Goal: Book appointment/travel/reservation

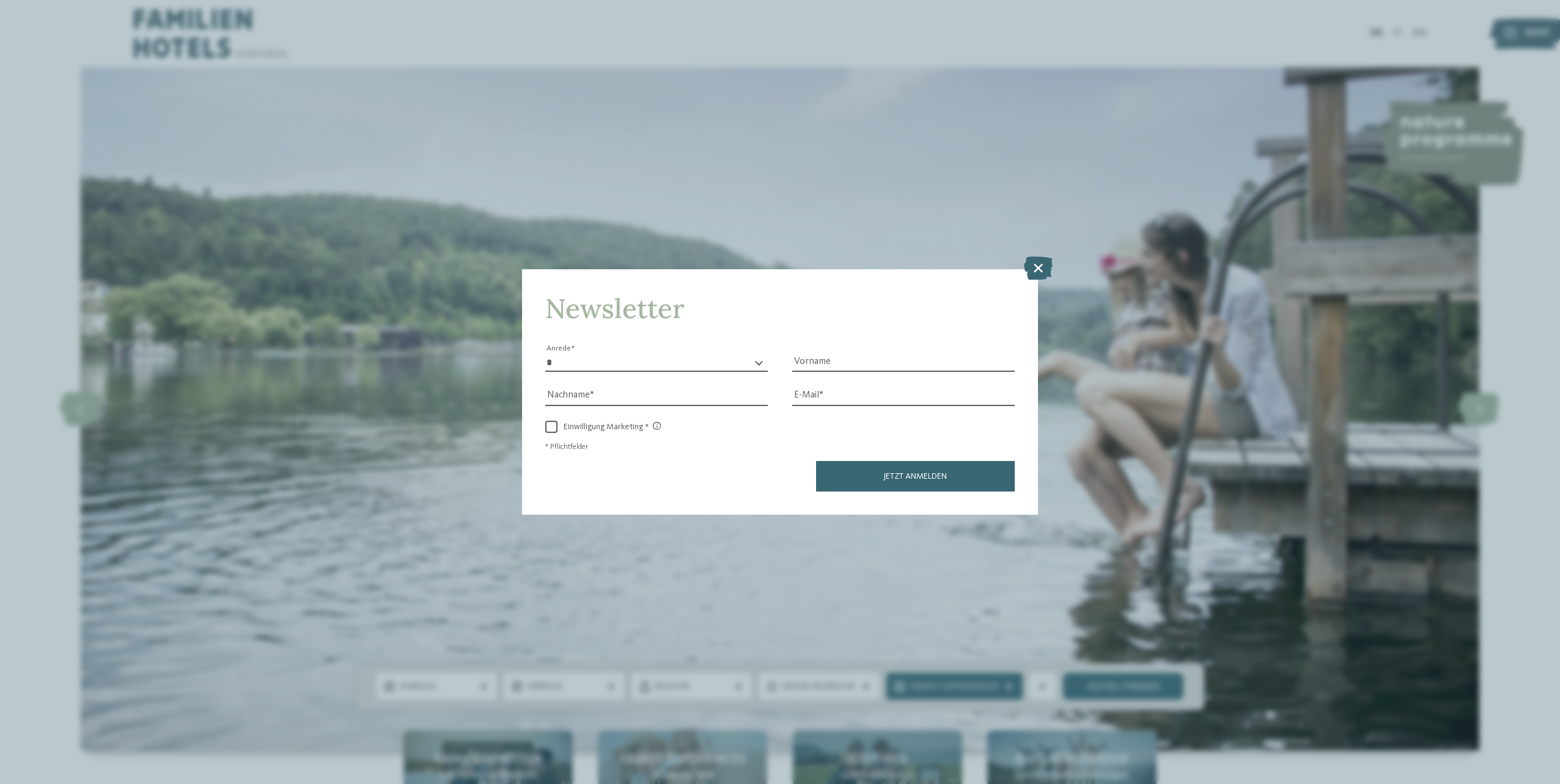
click at [1035, 265] on icon at bounding box center [1037, 268] width 29 height 24
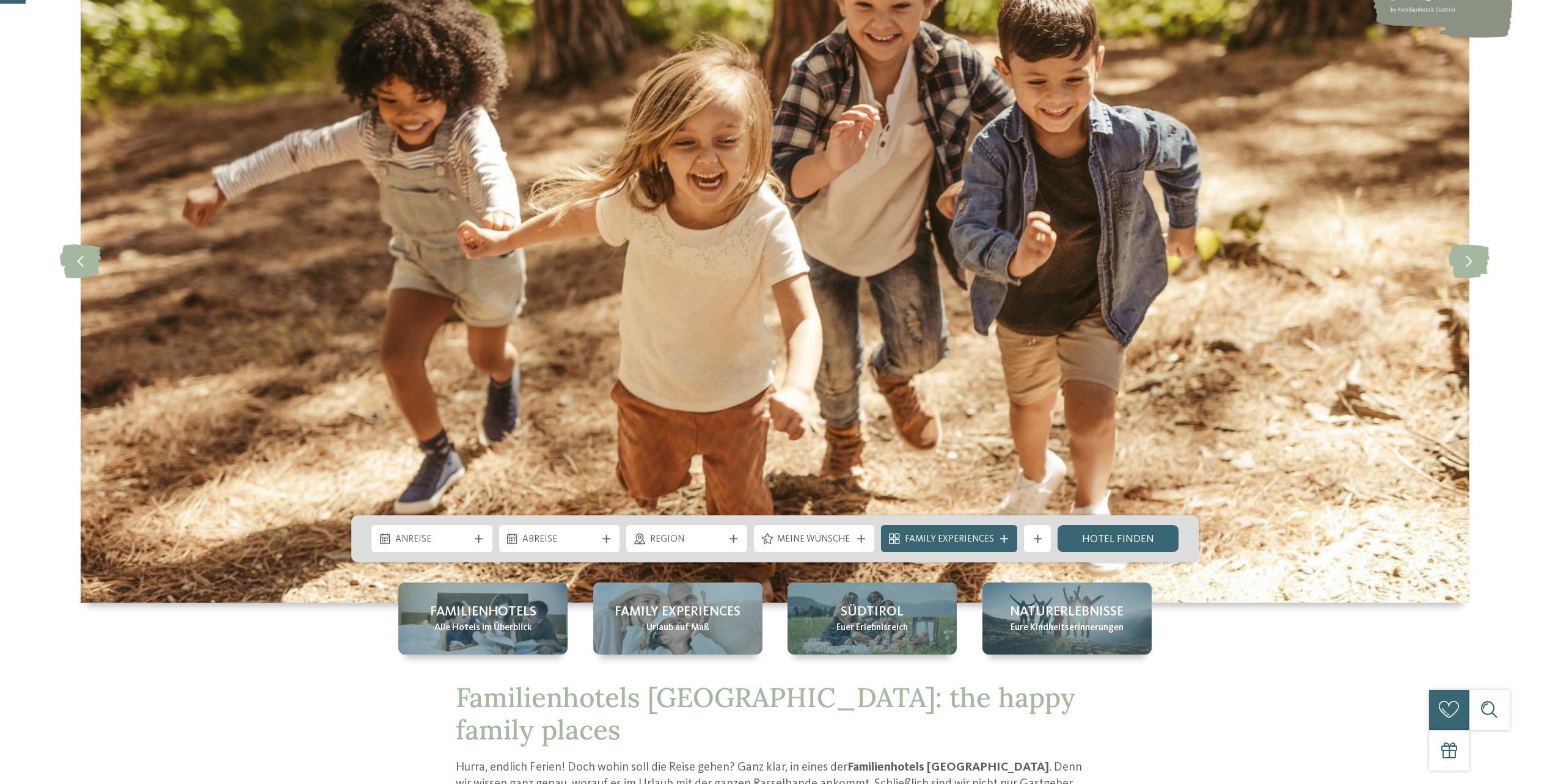
scroll to position [183, 0]
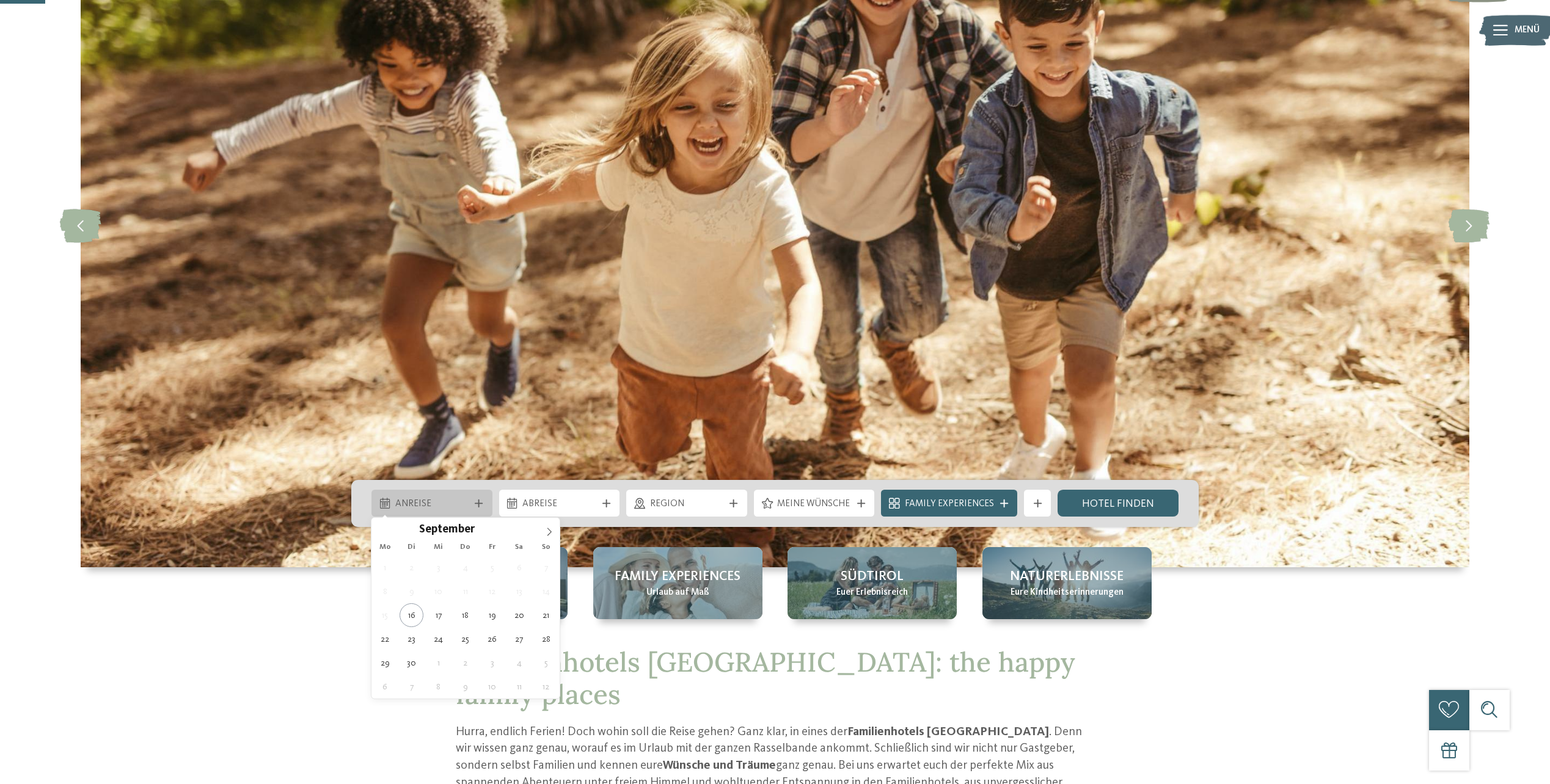
click at [475, 500] on icon at bounding box center [478, 503] width 8 height 8
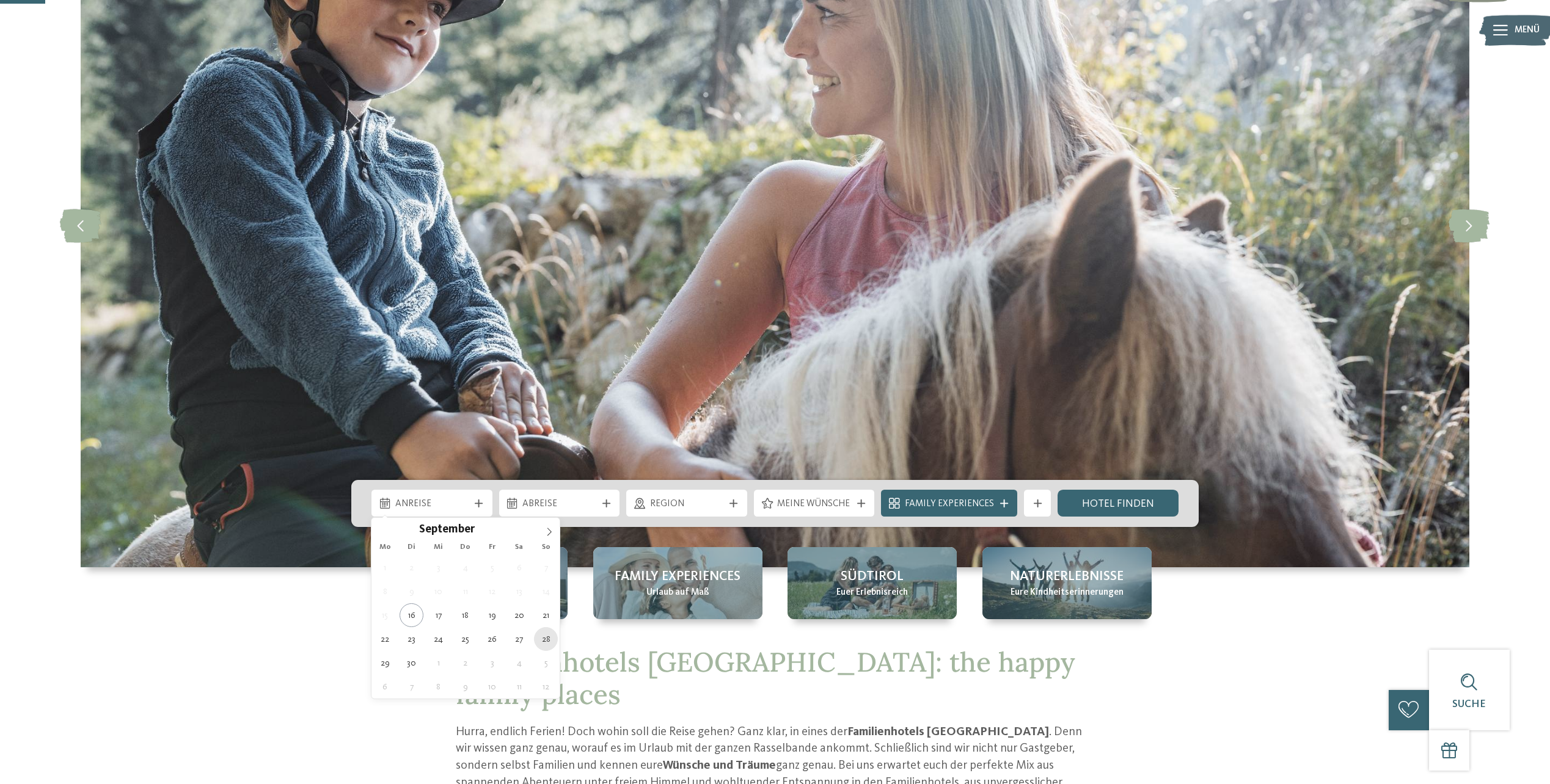
type div "28.09.2025"
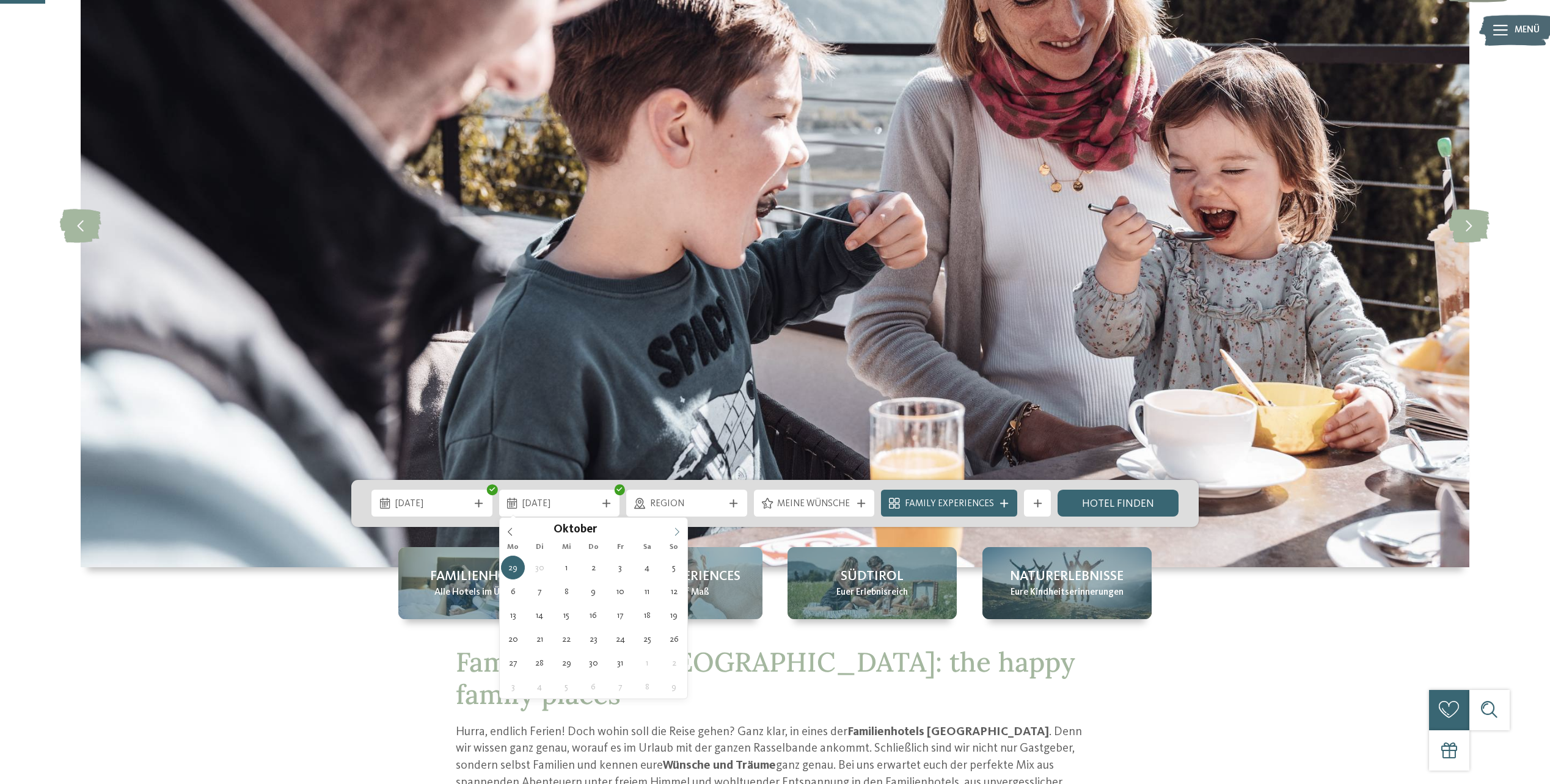
click at [679, 531] on icon at bounding box center [677, 532] width 4 height 8
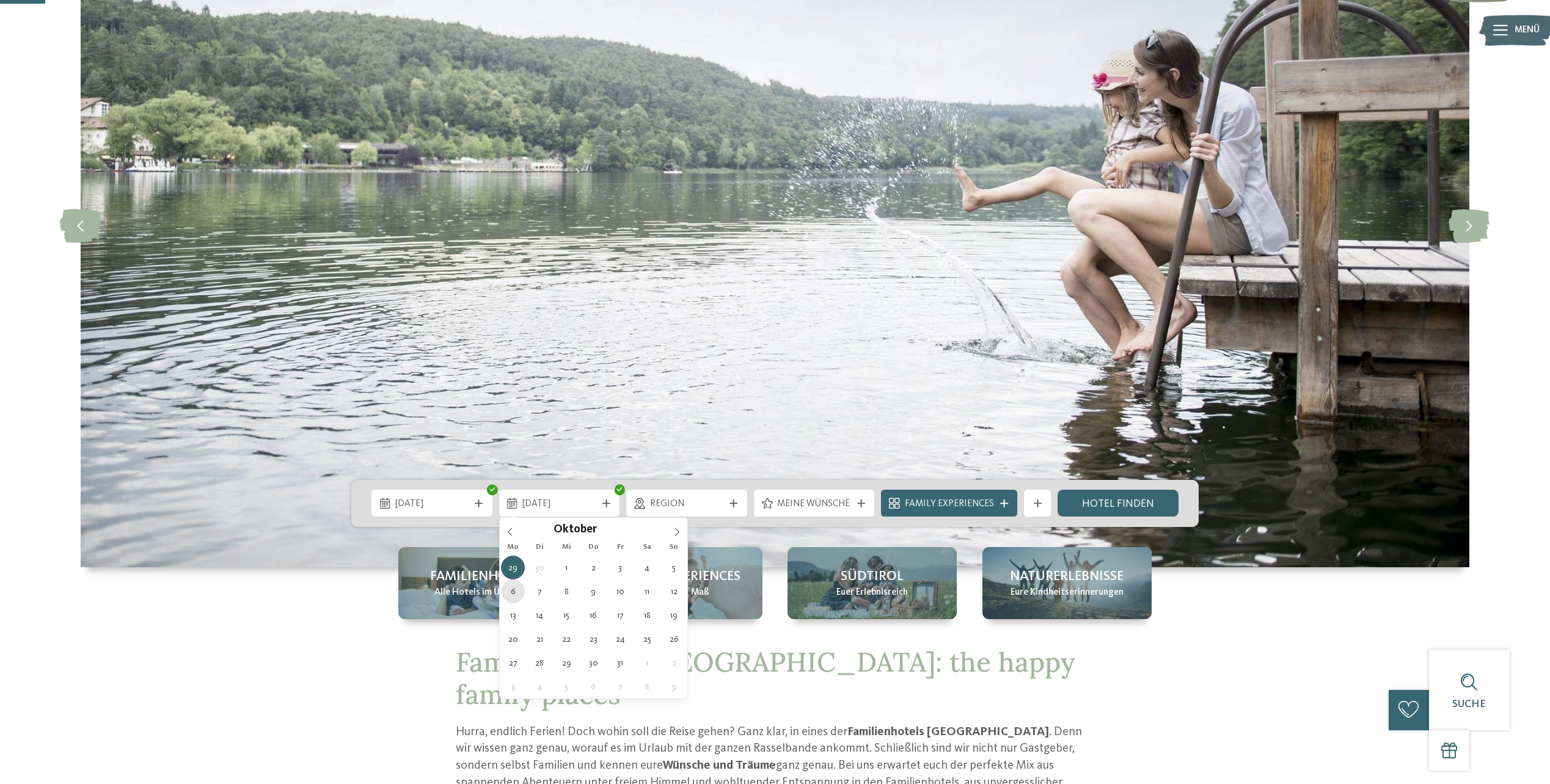
type div "06.10.2025"
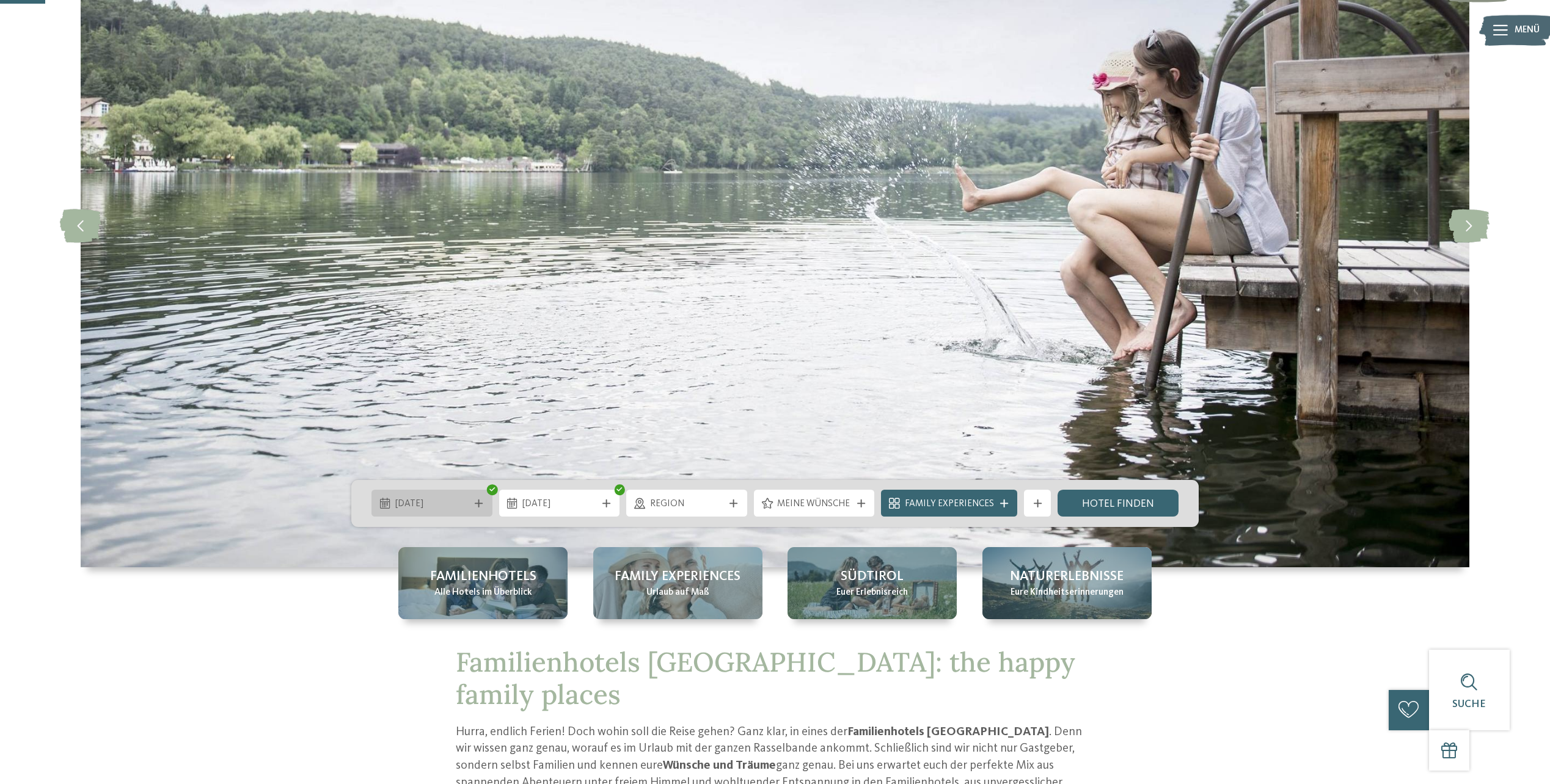
click at [477, 503] on icon at bounding box center [478, 503] width 8 height 8
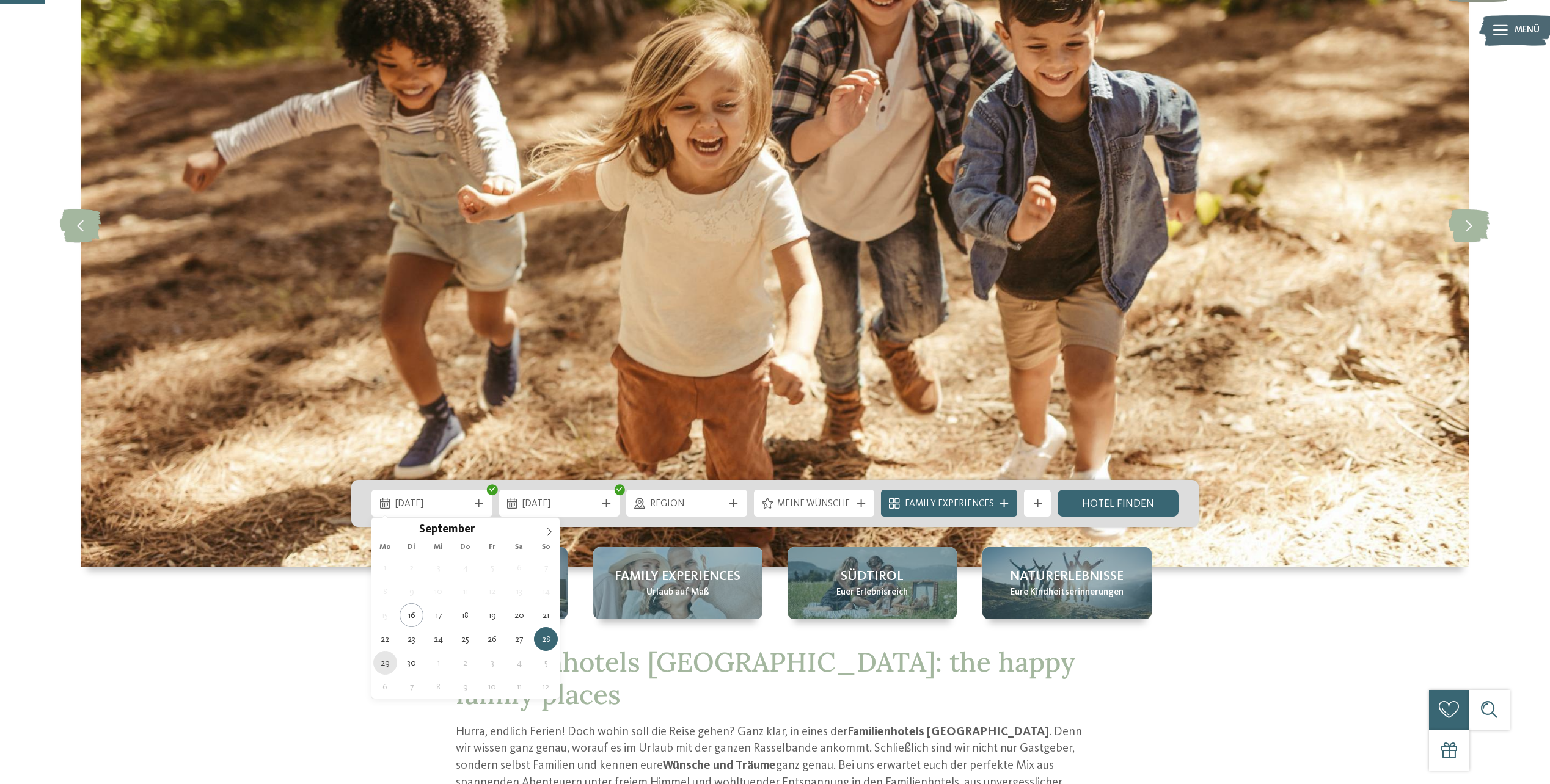
type div "29.09.2025"
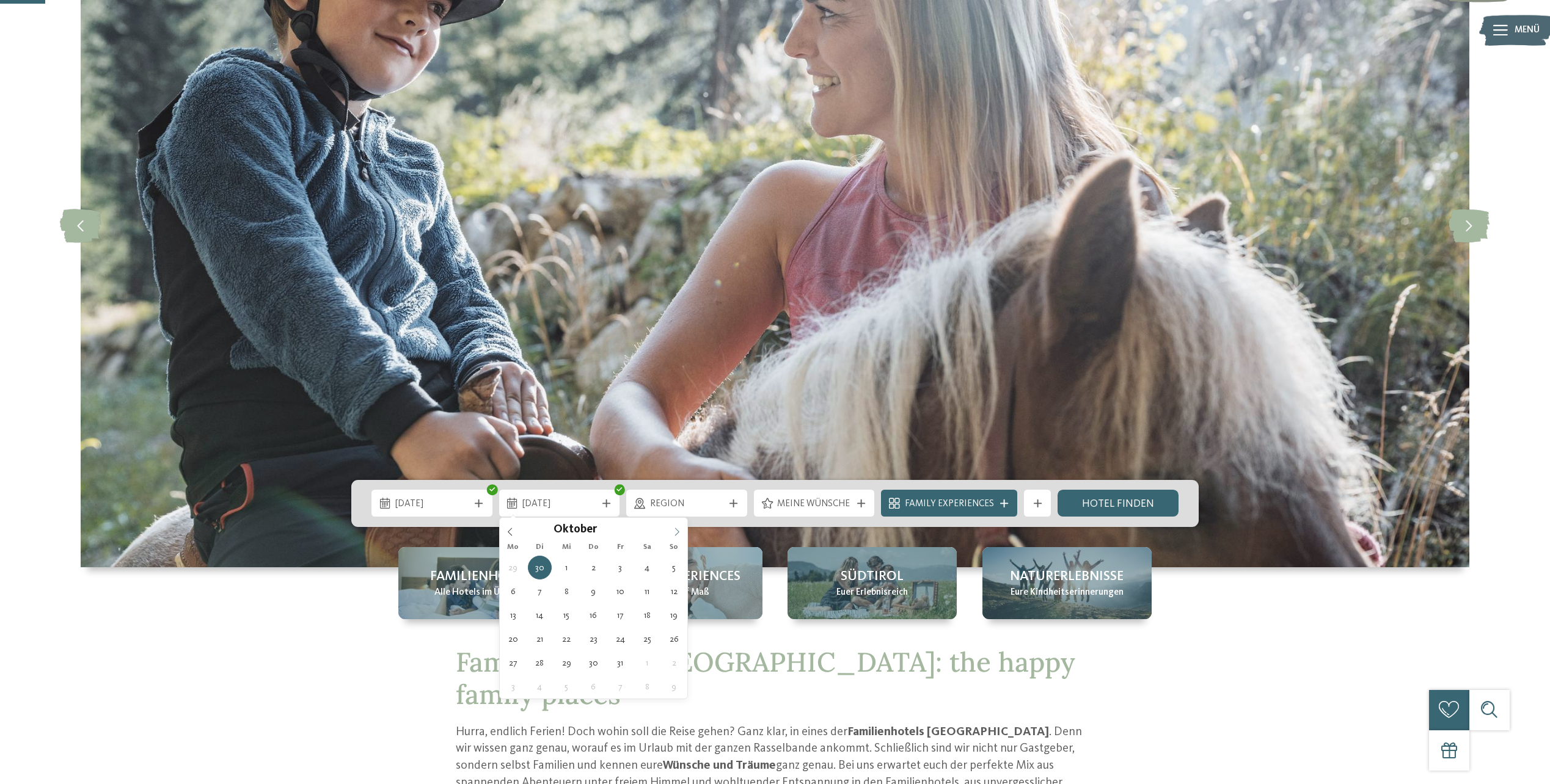
click at [676, 531] on icon at bounding box center [677, 532] width 9 height 9
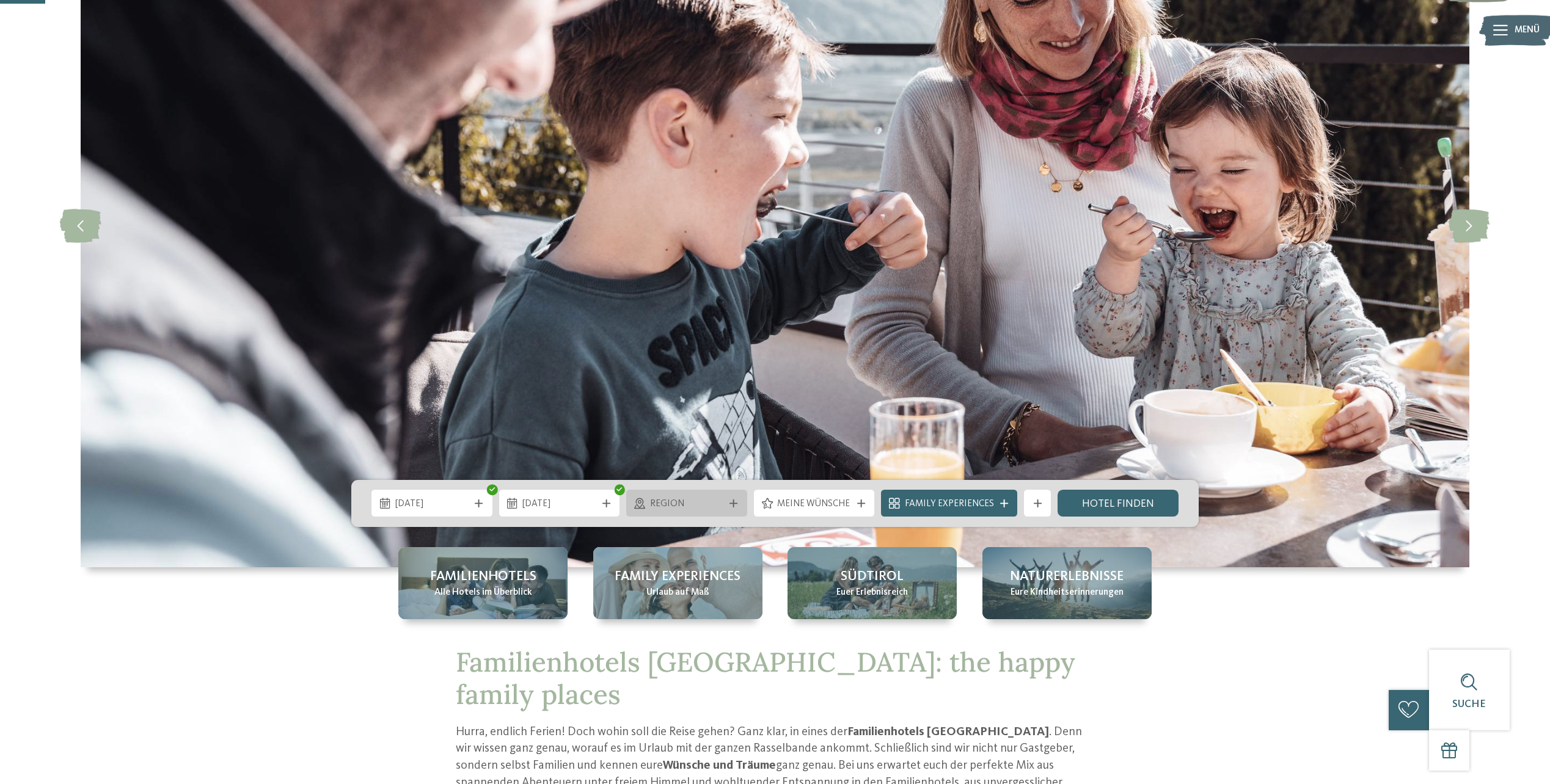
click at [733, 503] on icon at bounding box center [733, 503] width 8 height 8
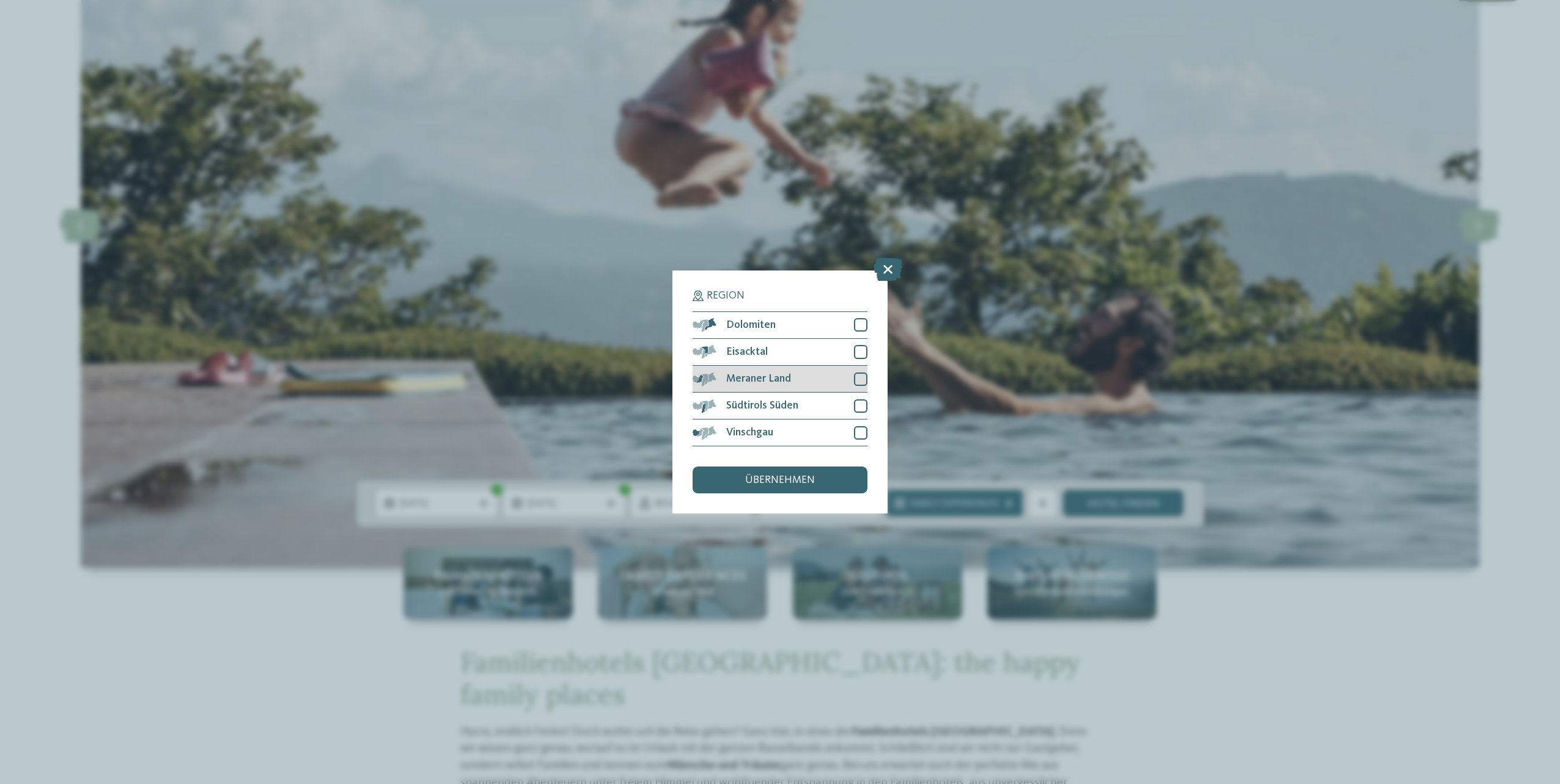
click at [860, 379] on div at bounding box center [860, 378] width 13 height 13
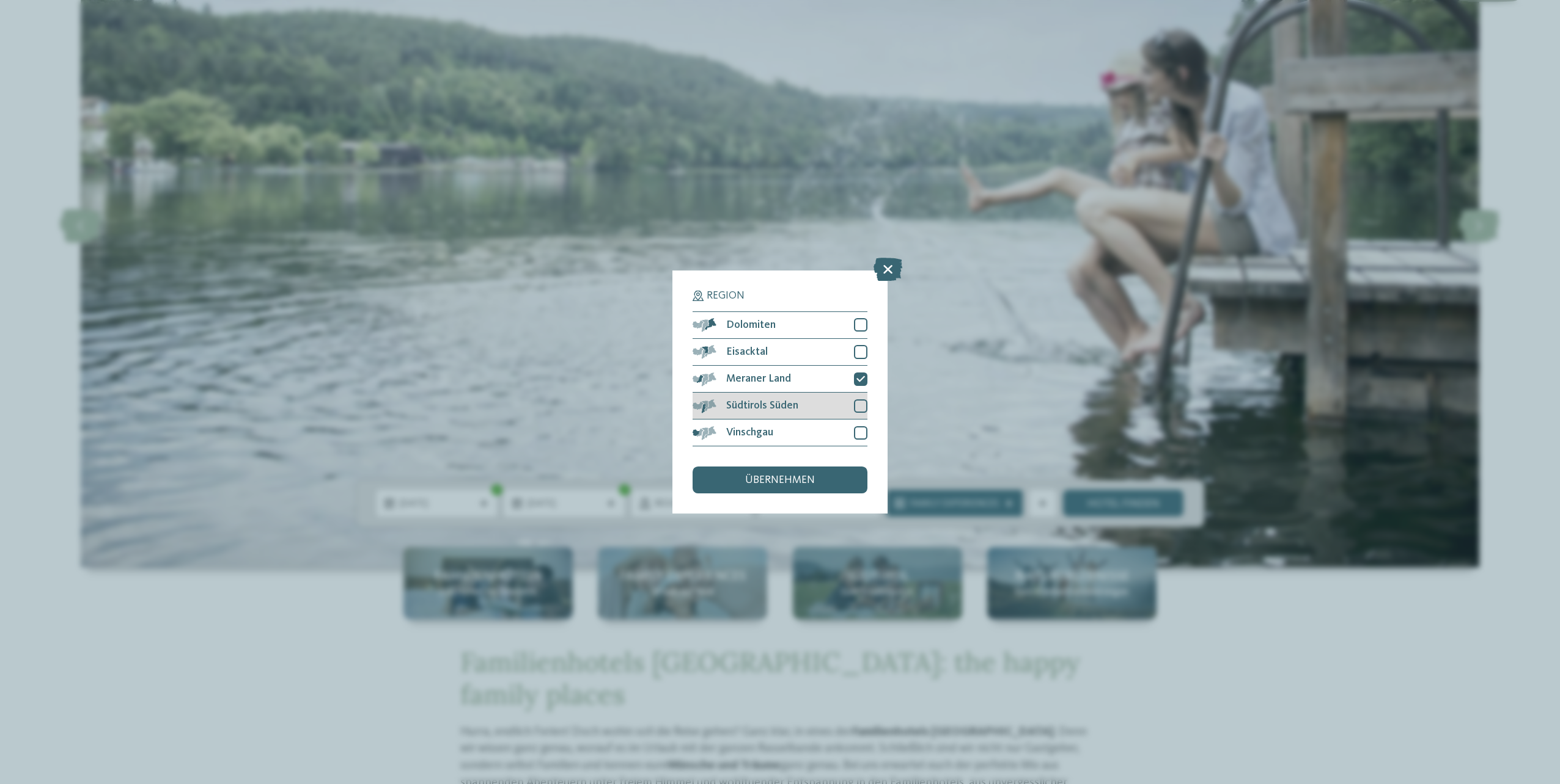
click at [860, 407] on div at bounding box center [860, 406] width 13 height 13
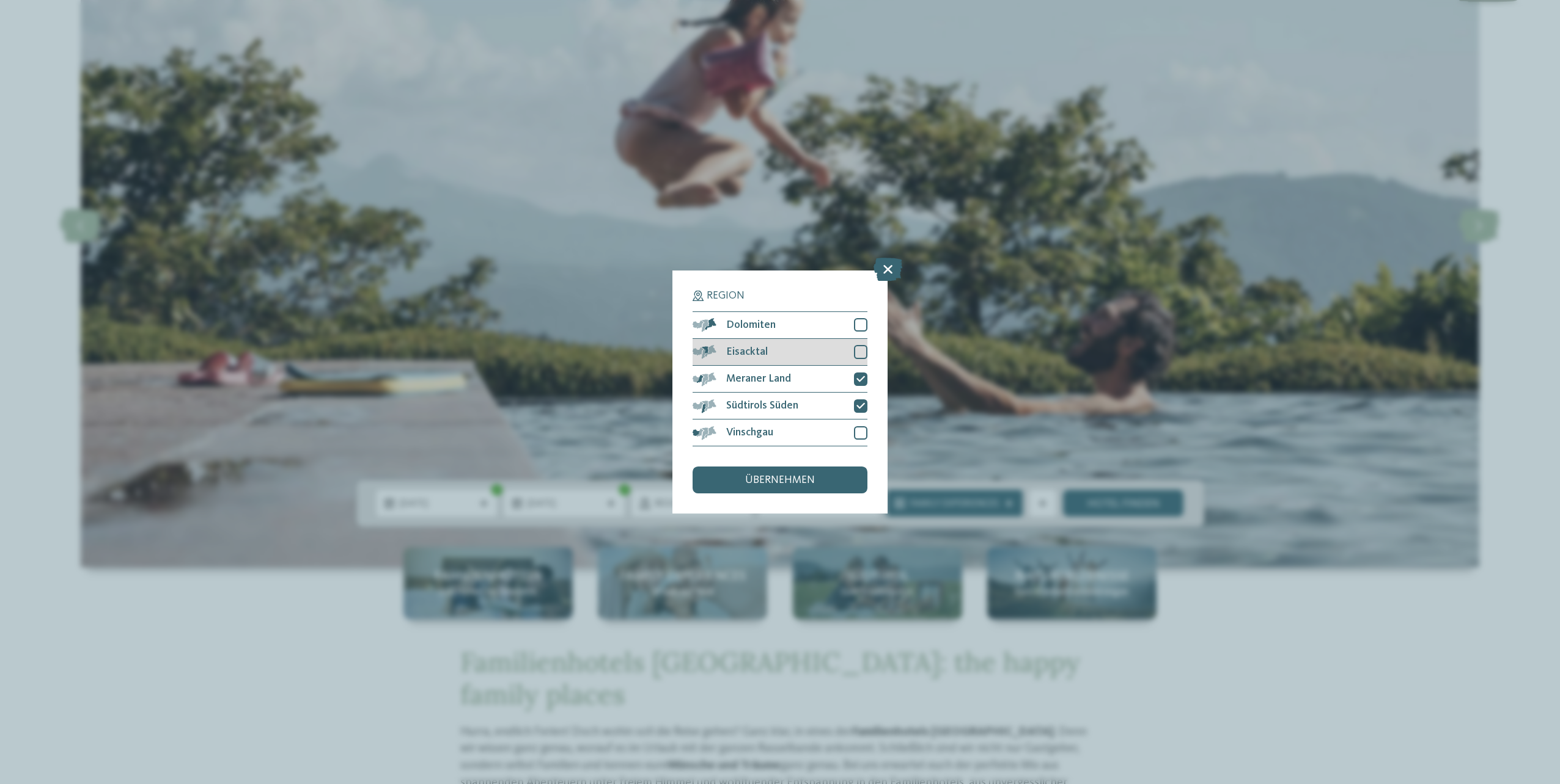
click at [859, 351] on div at bounding box center [860, 351] width 13 height 13
click at [858, 428] on div at bounding box center [860, 433] width 13 height 13
click at [854, 325] on div at bounding box center [860, 324] width 13 height 13
click at [770, 484] on span "übernehmen" at bounding box center [780, 481] width 70 height 11
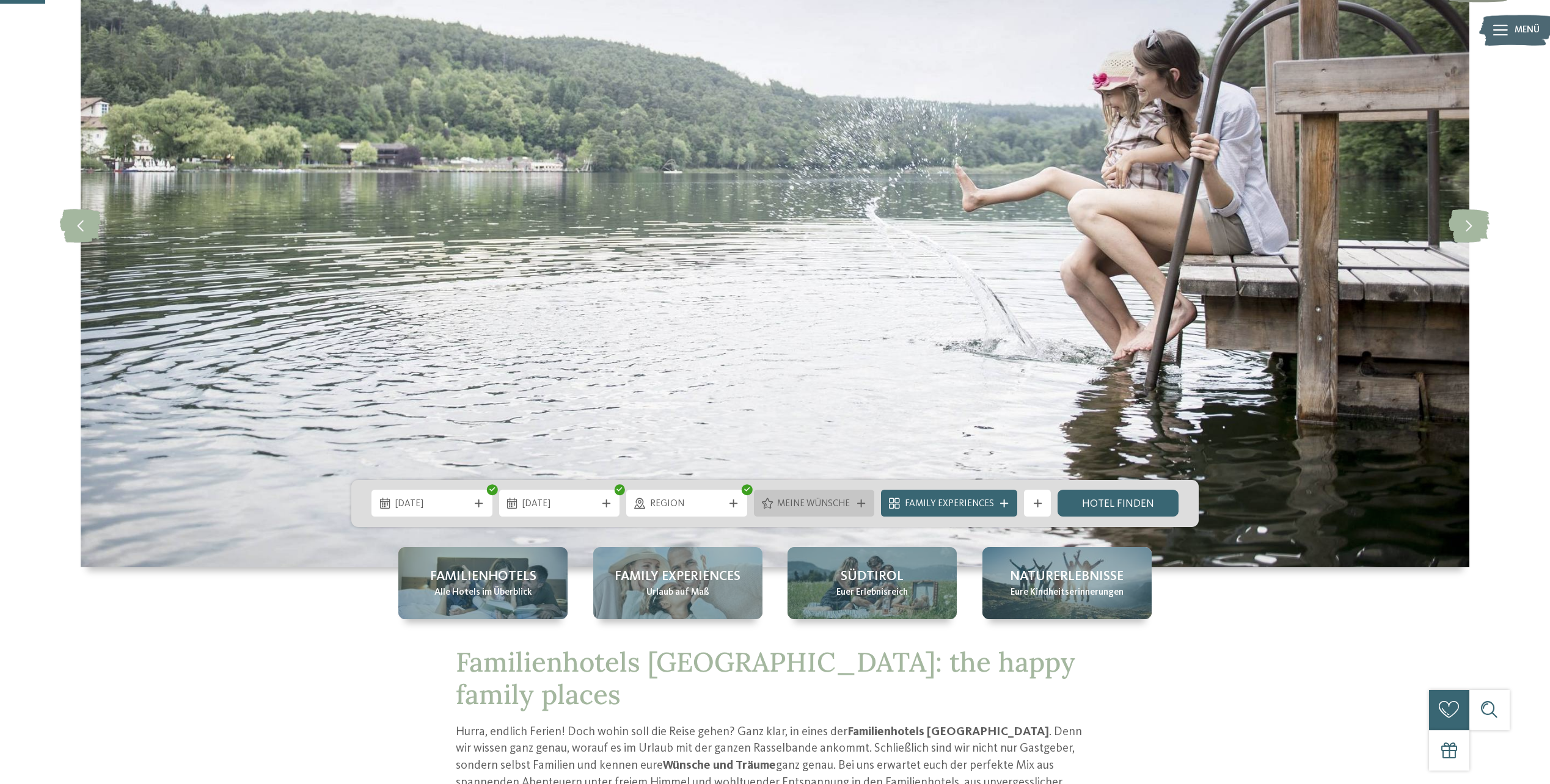
click at [865, 501] on icon at bounding box center [861, 503] width 8 height 8
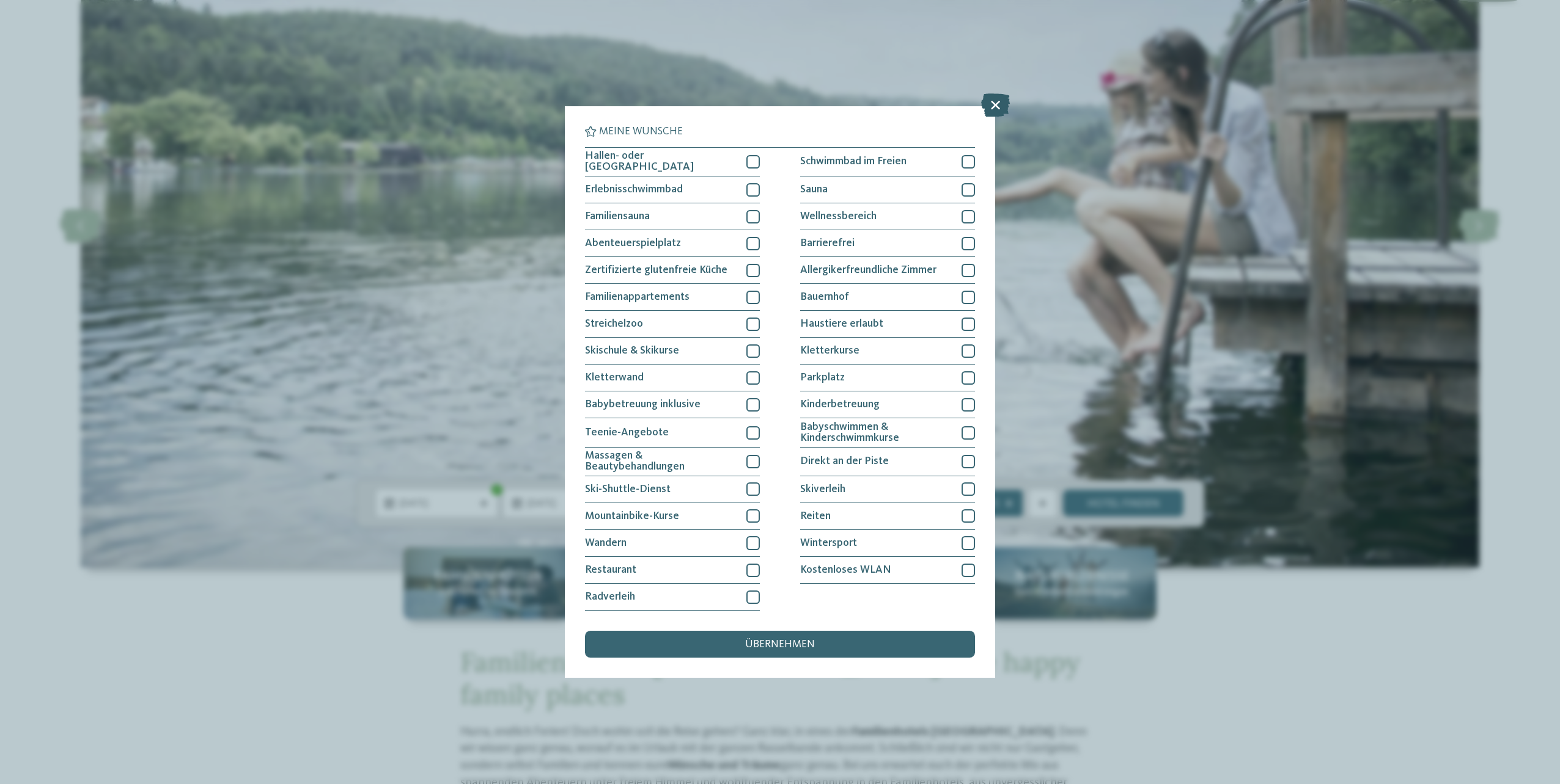
click at [993, 109] on icon at bounding box center [995, 105] width 29 height 24
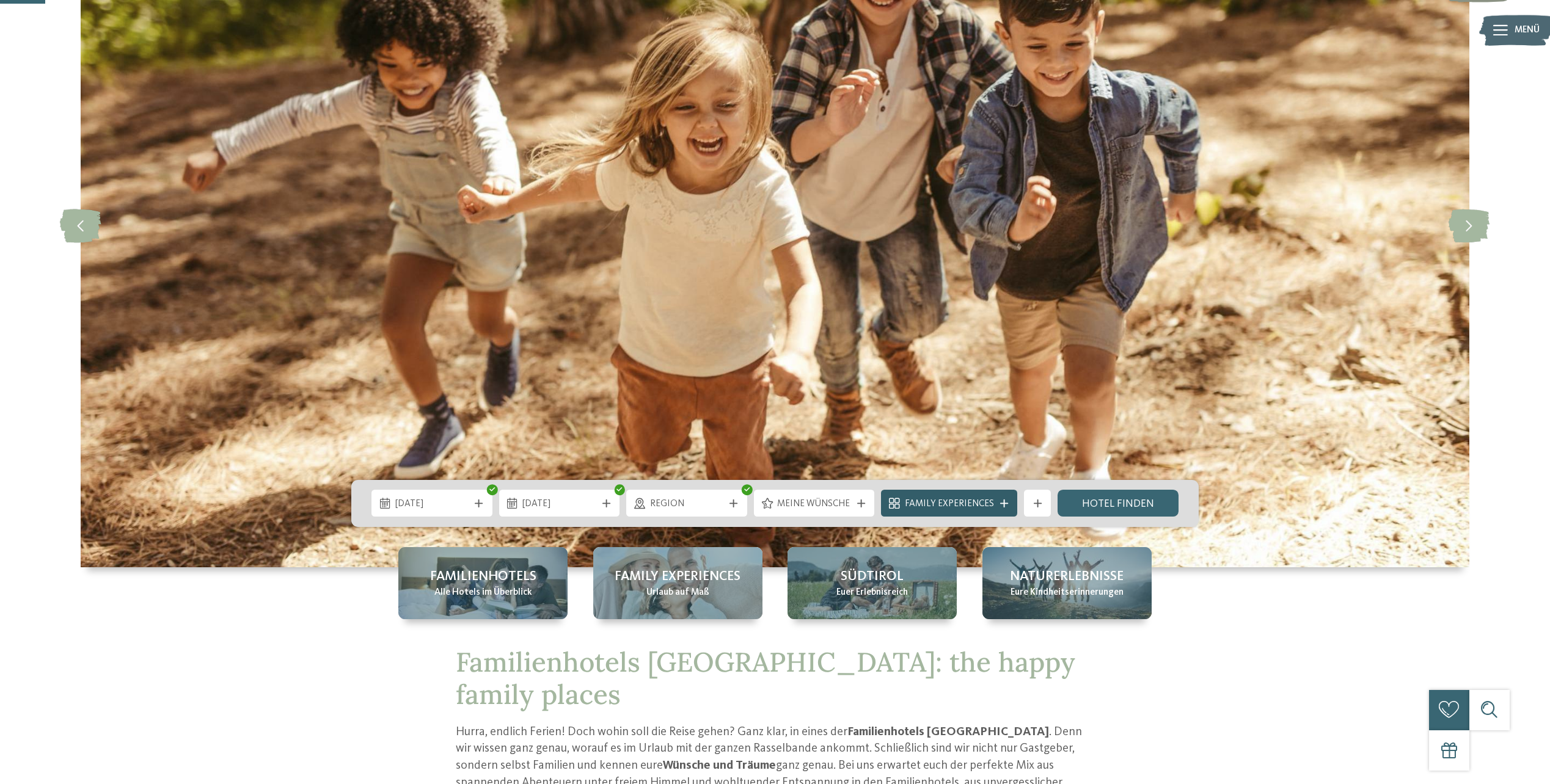
click at [1003, 503] on icon at bounding box center [1004, 503] width 8 height 8
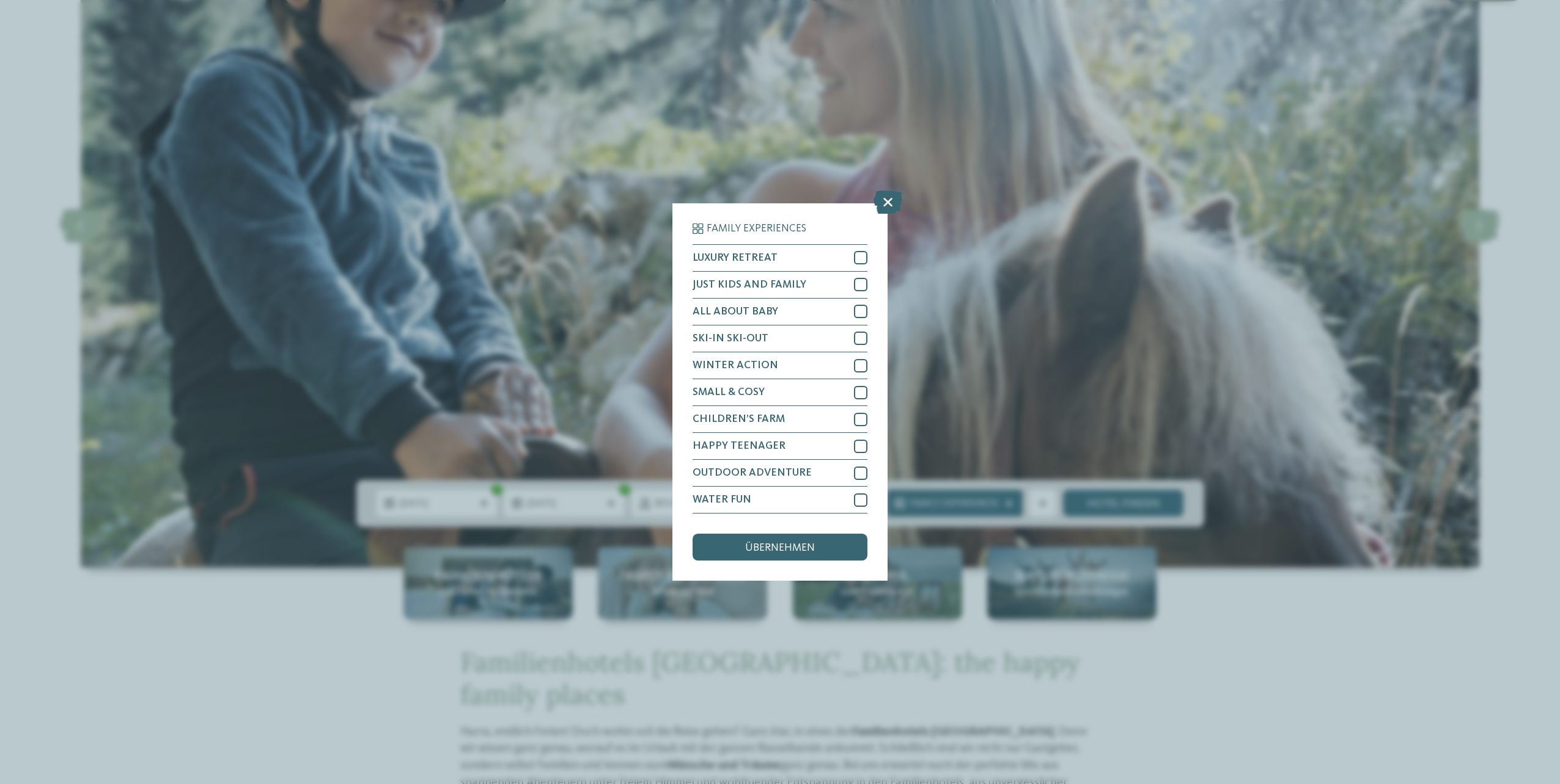
click at [885, 203] on icon at bounding box center [887, 202] width 29 height 24
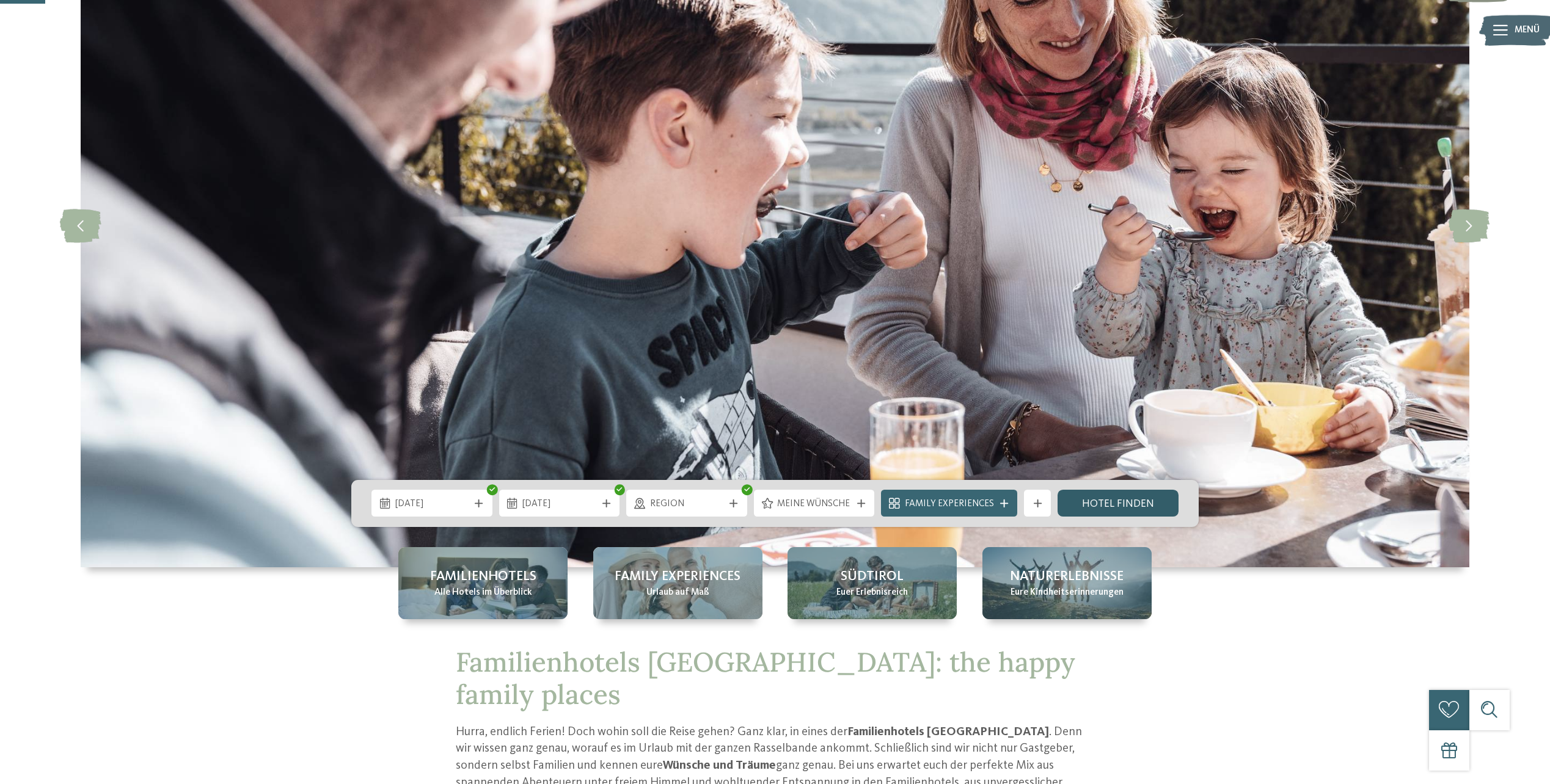
click at [1108, 500] on link "Hotel finden" at bounding box center [1118, 503] width 121 height 27
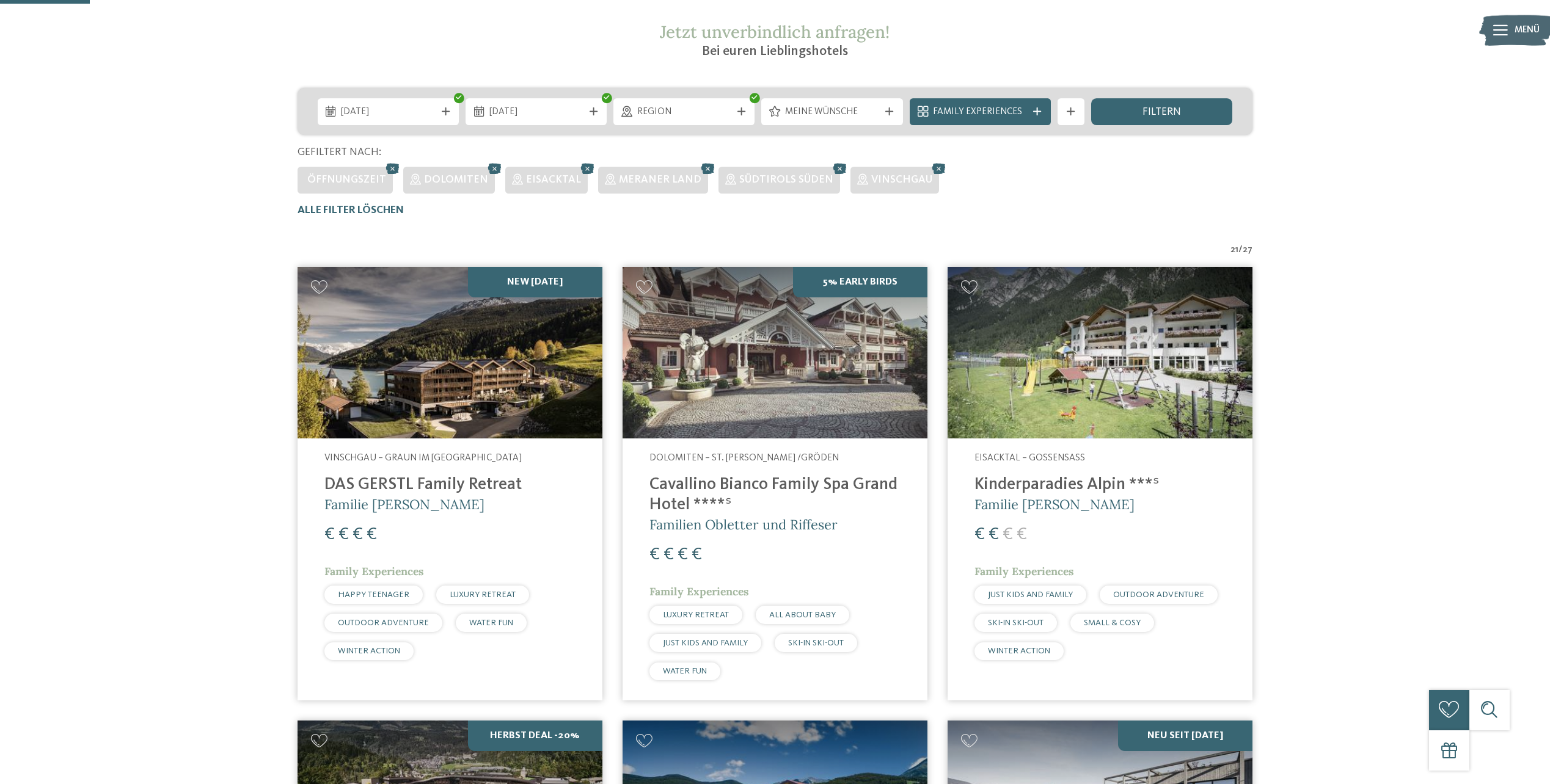
scroll to position [203, 0]
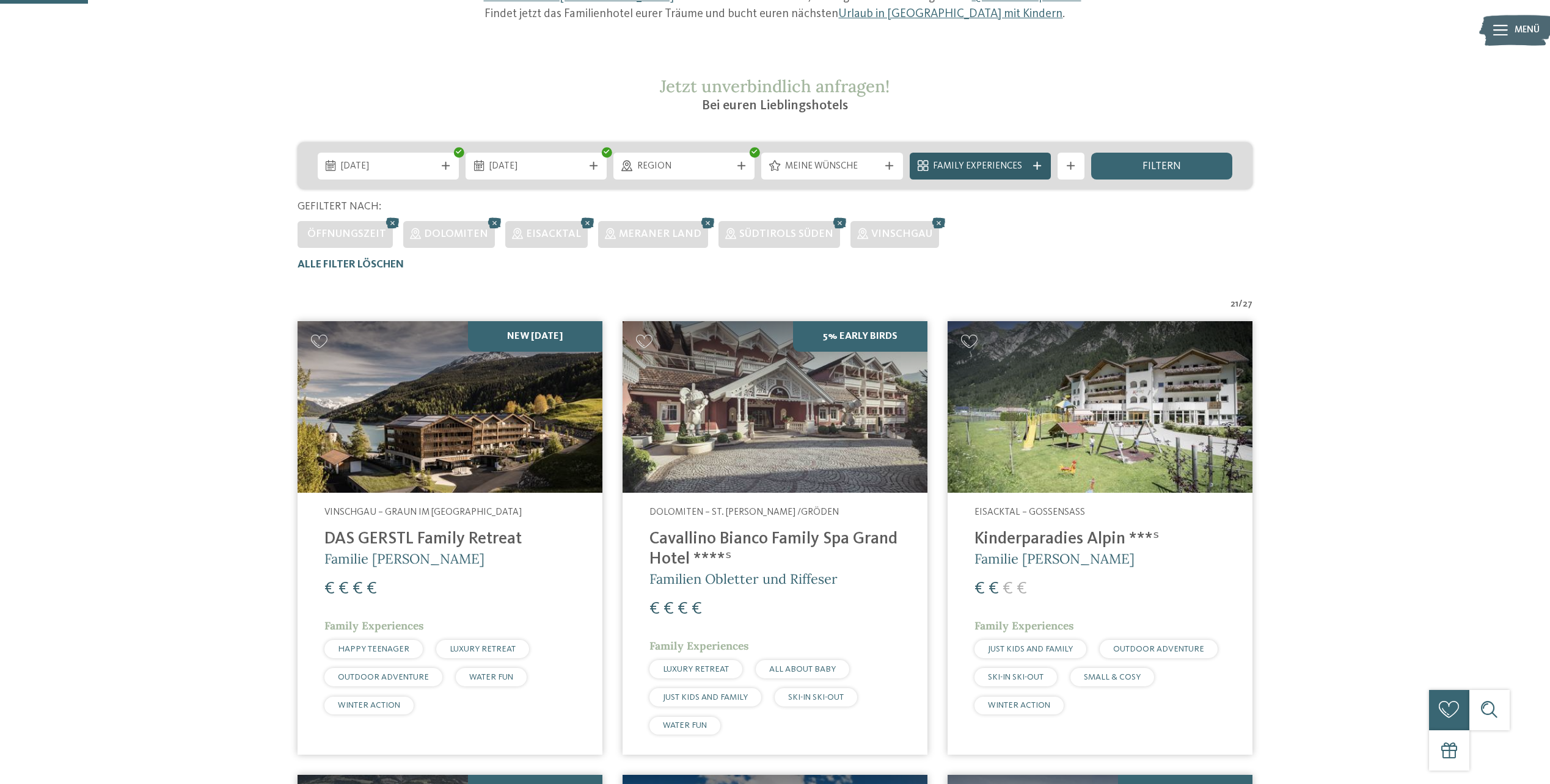
click at [1037, 165] on icon at bounding box center [1037, 166] width 8 height 8
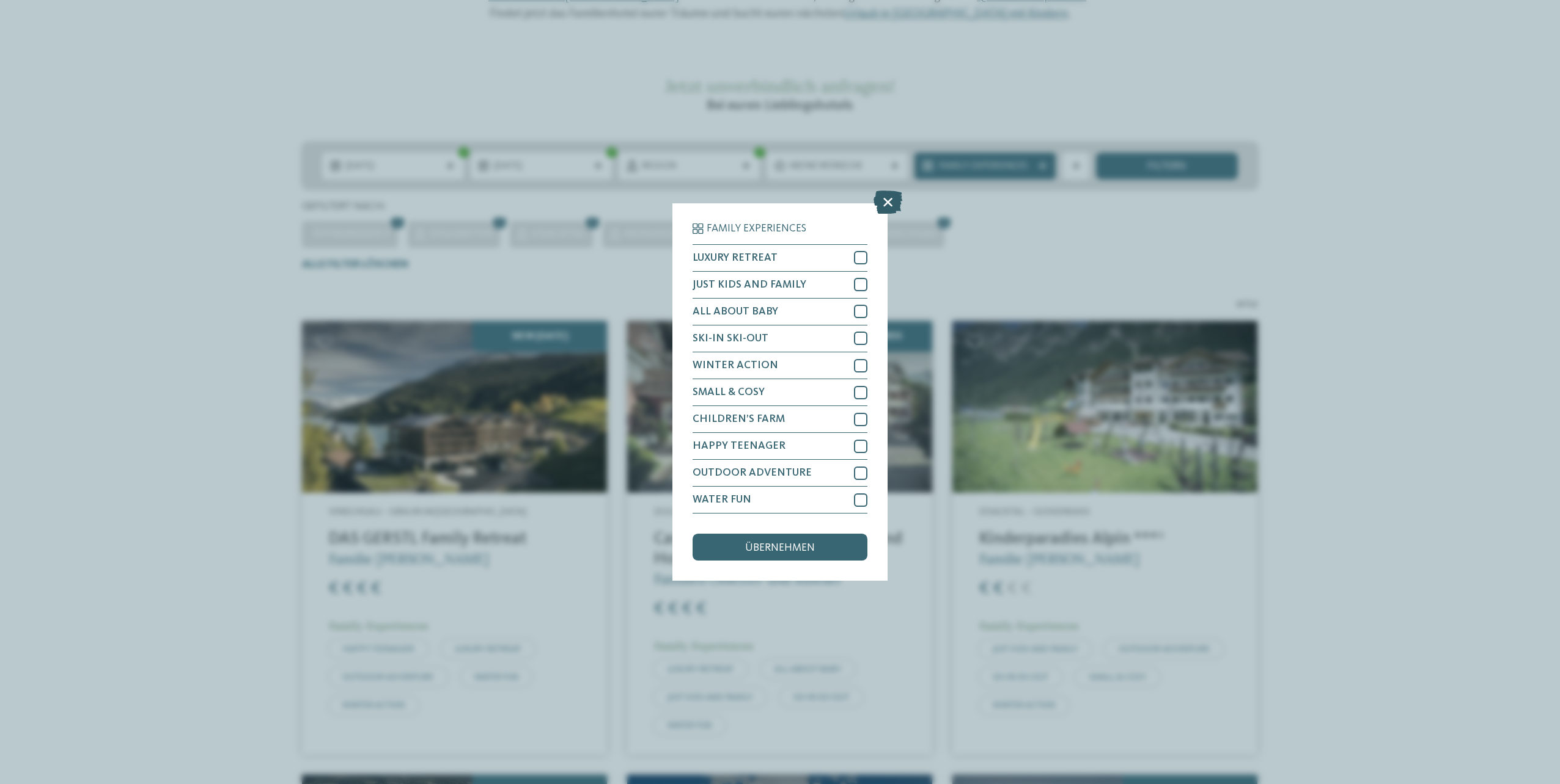
click at [886, 201] on icon at bounding box center [887, 202] width 29 height 24
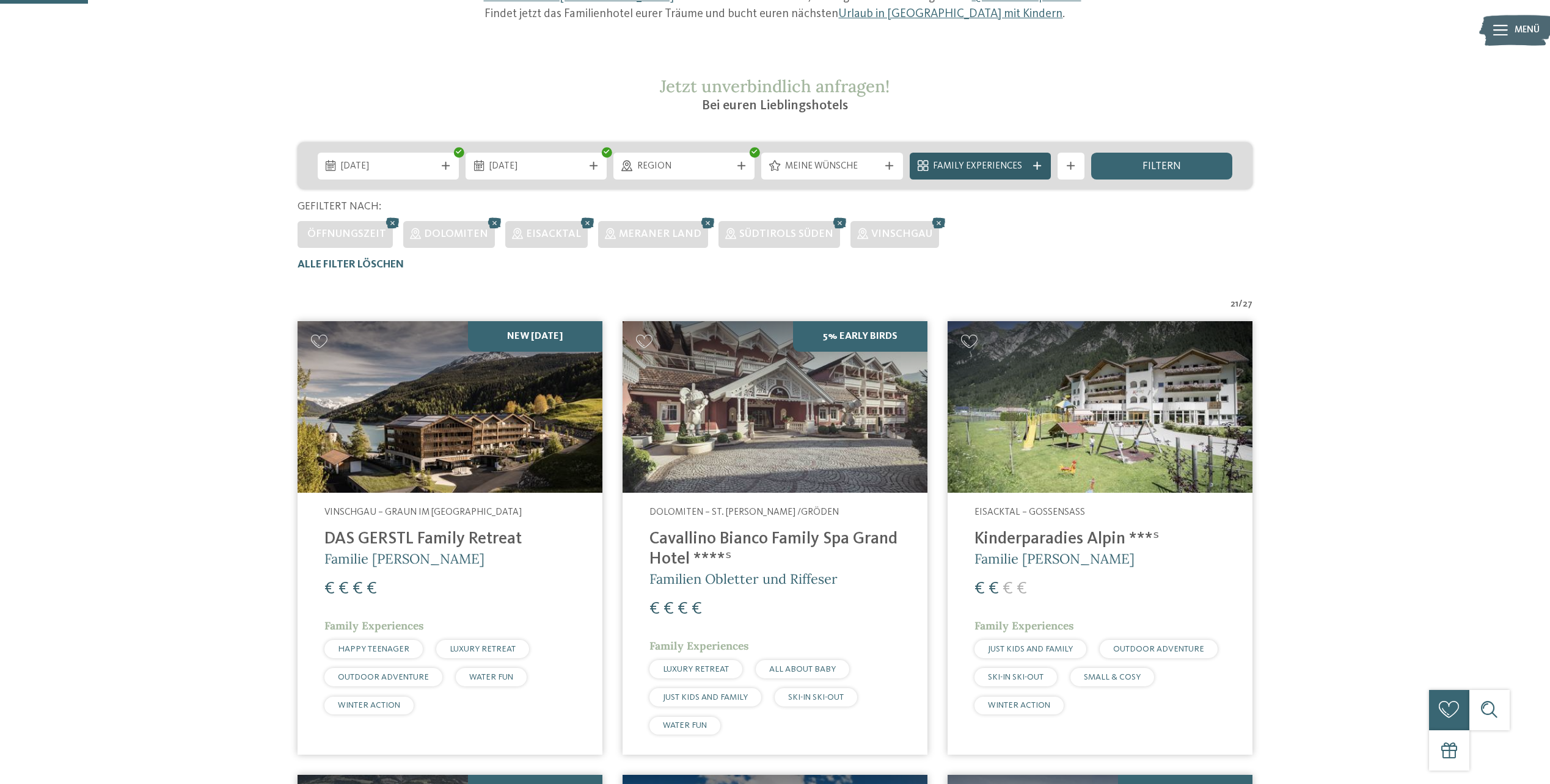
click at [1034, 166] on icon at bounding box center [1037, 166] width 8 height 8
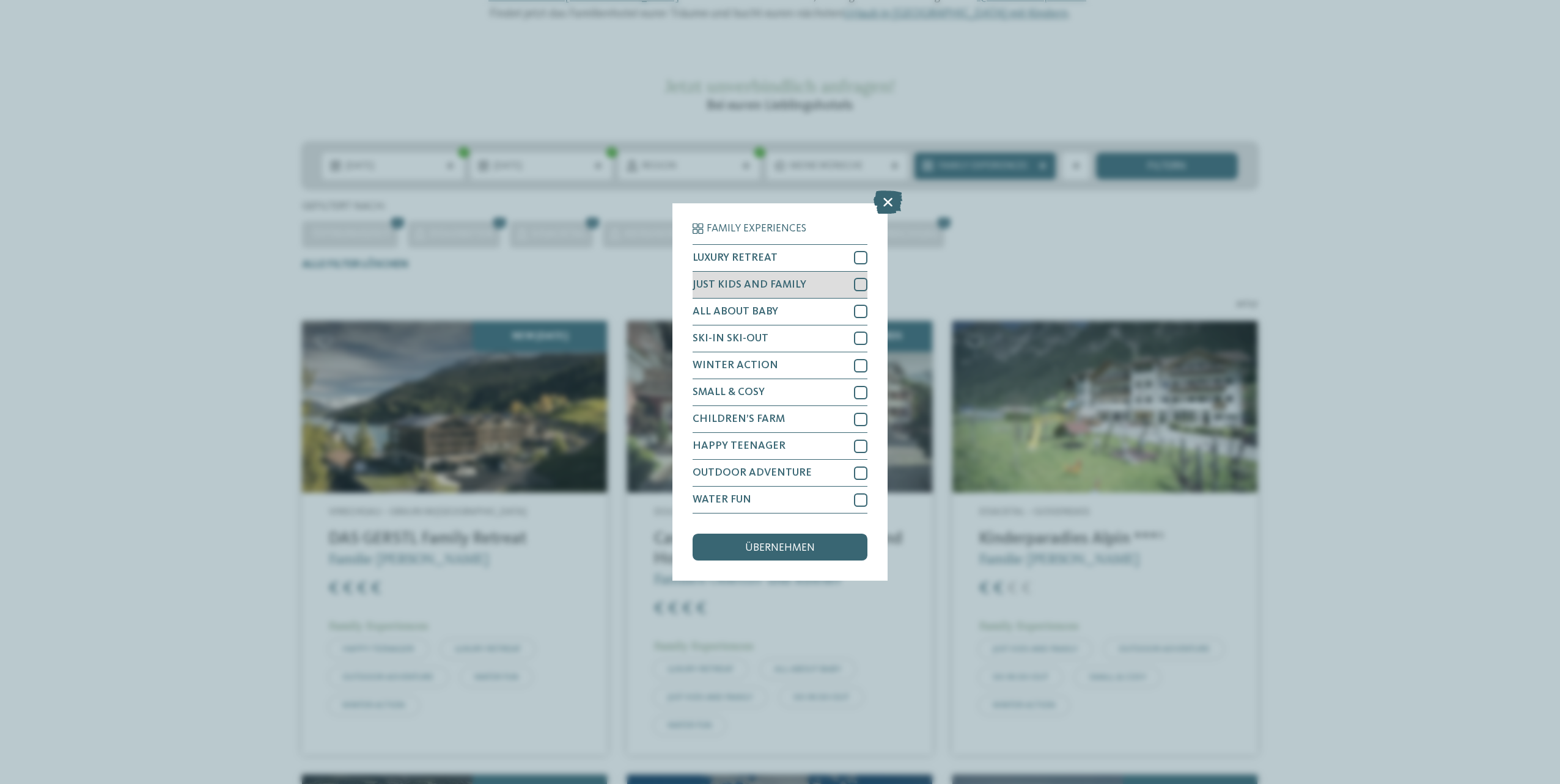
click at [856, 282] on div at bounding box center [860, 284] width 13 height 13
click at [794, 539] on div "übernehmen" at bounding box center [780, 547] width 174 height 27
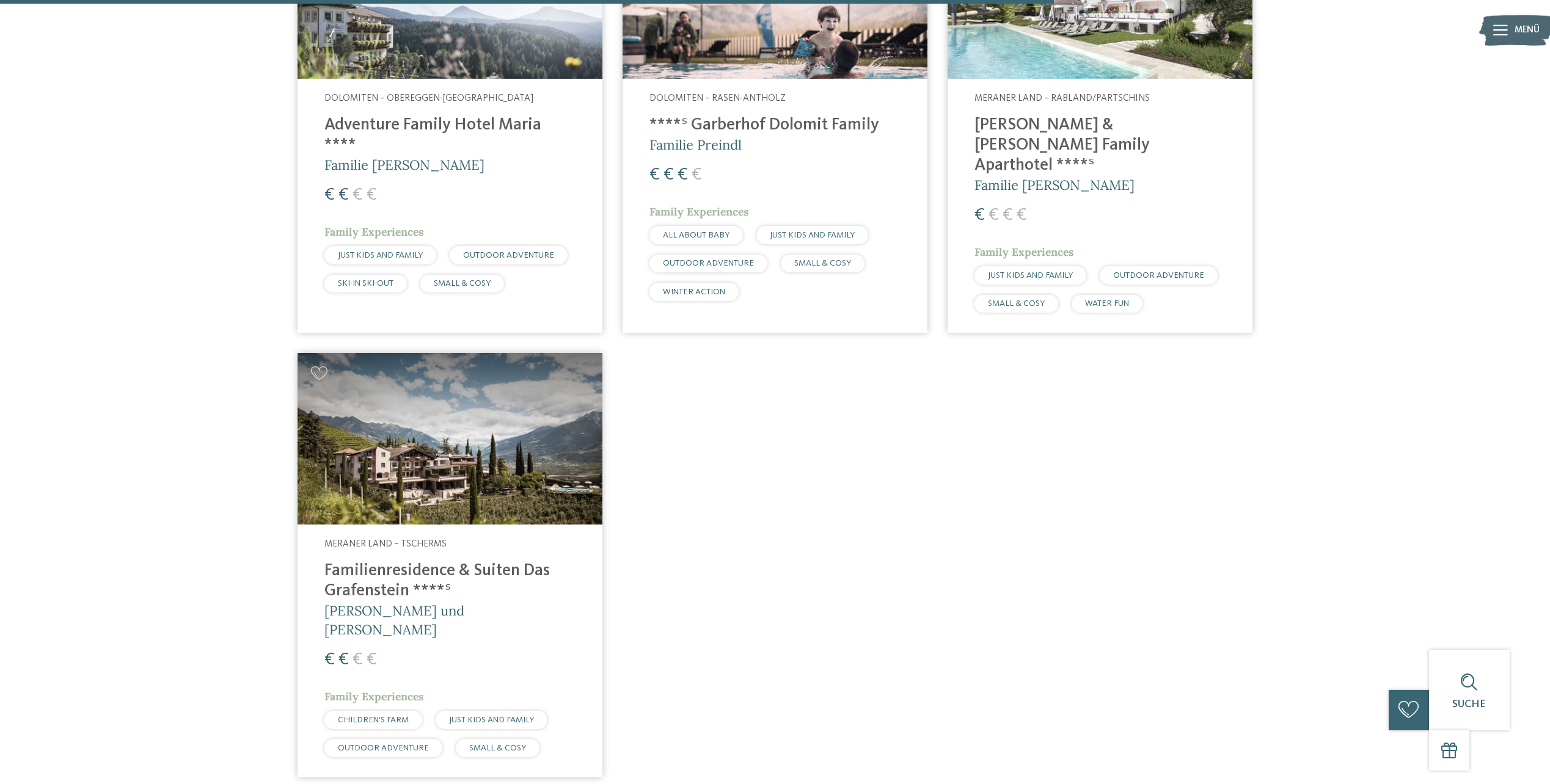
scroll to position [1527, 0]
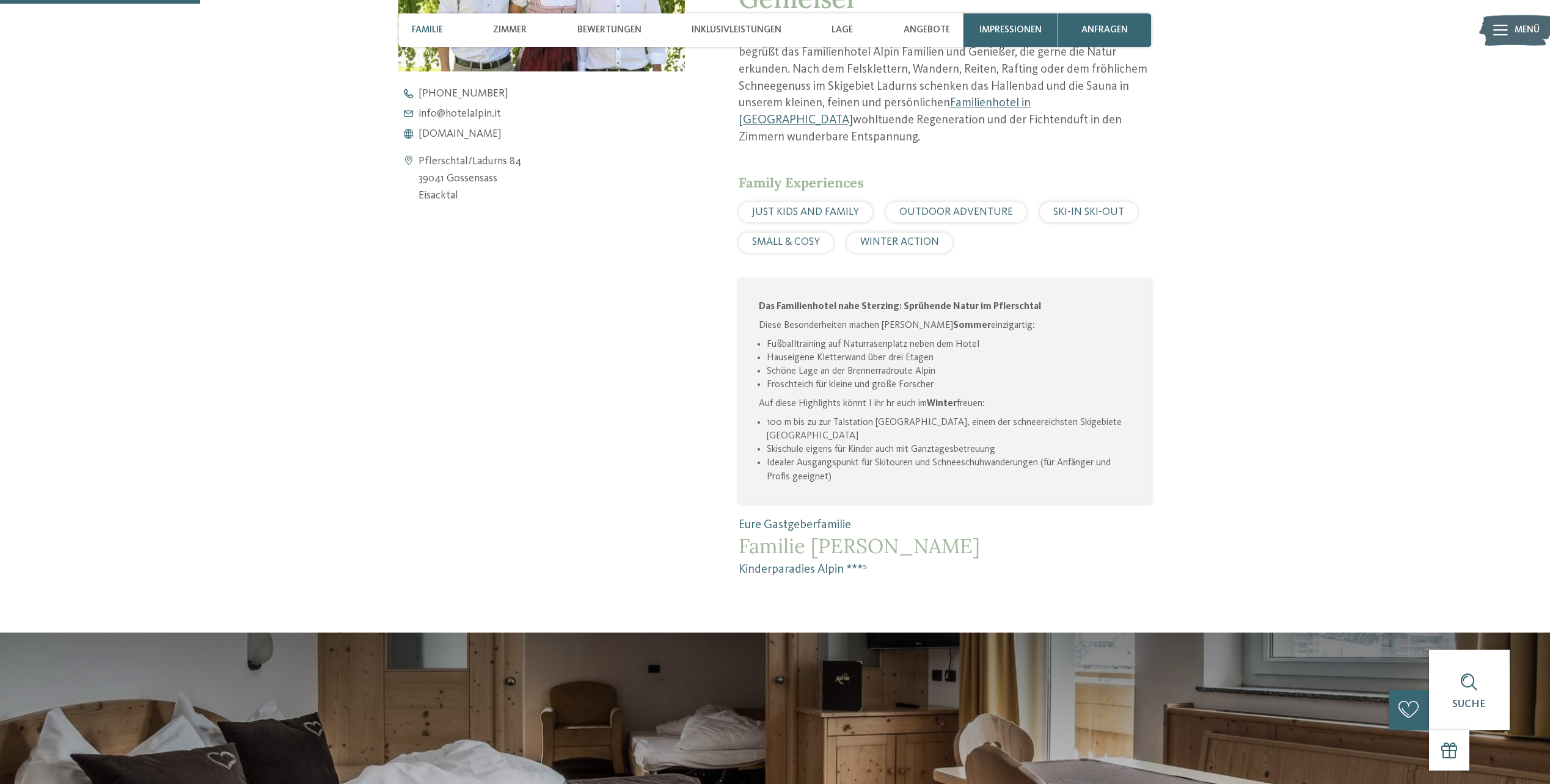
scroll to position [733, 0]
